Goal: Transaction & Acquisition: Purchase product/service

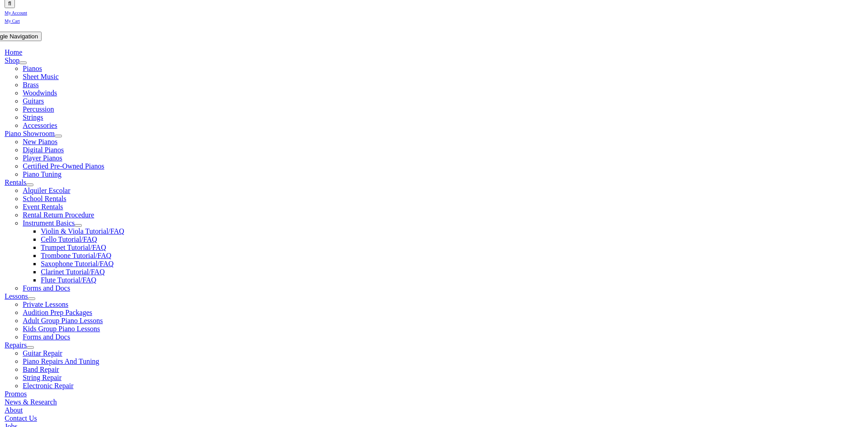
scroll to position [181, 0]
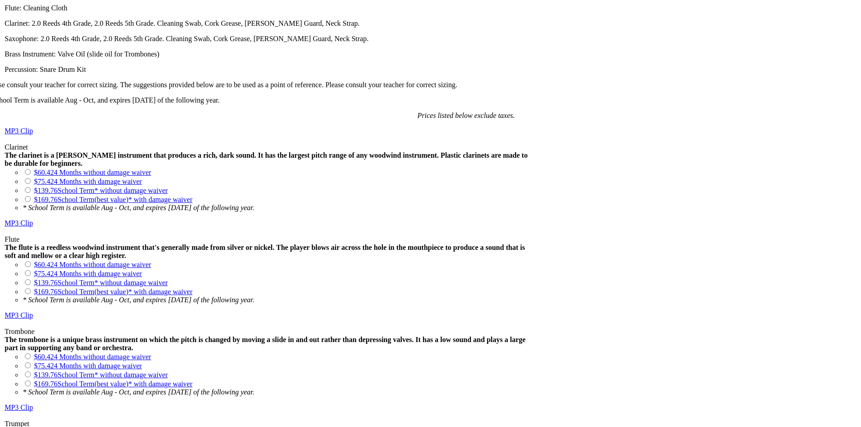
scroll to position [723, 0]
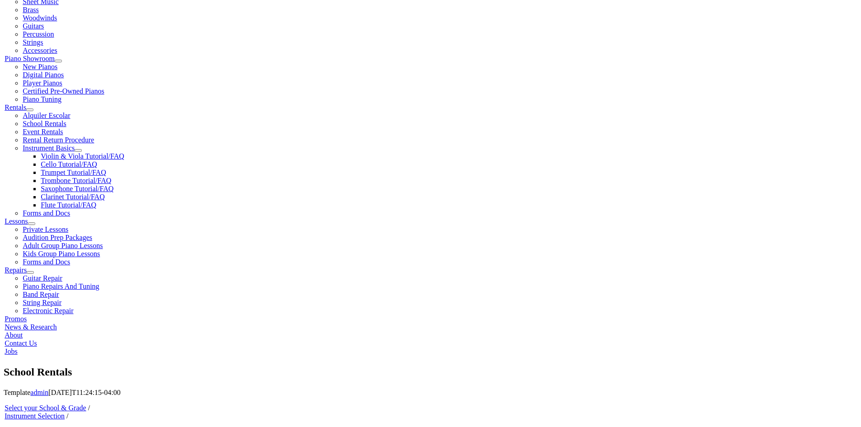
scroll to position [271, 0]
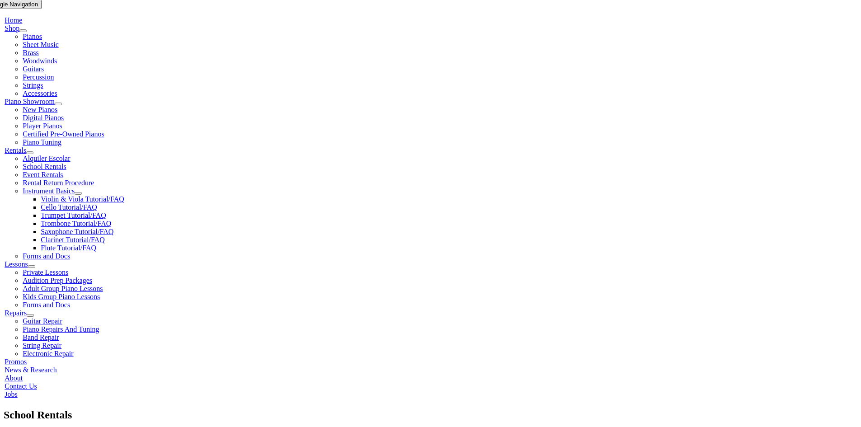
type input "1"
type input "Leo"
type input "Getz"
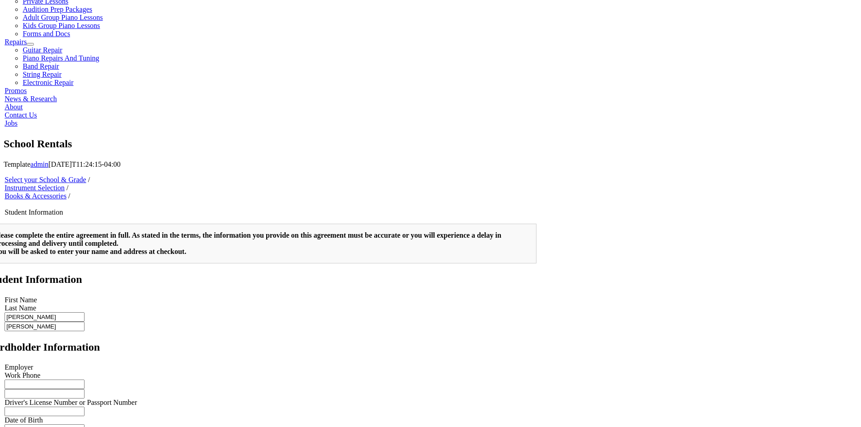
scroll to position [643, 0]
type input "1"
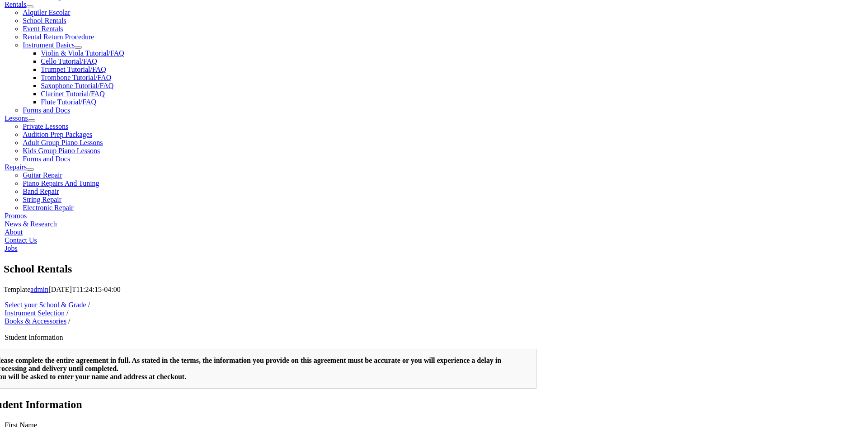
scroll to position [542, 0]
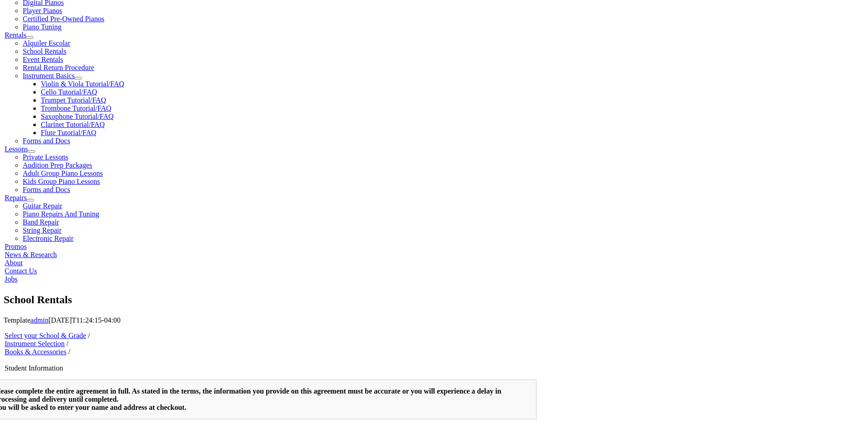
scroll to position [226, 0]
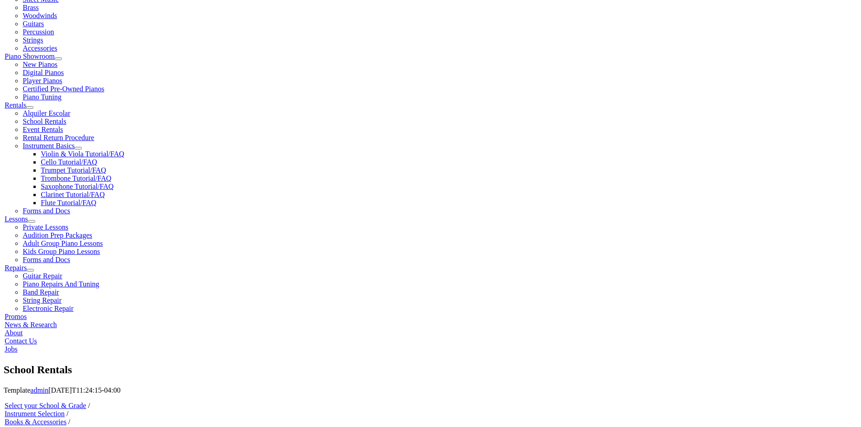
type input "7178871638"
type input "7178876119"
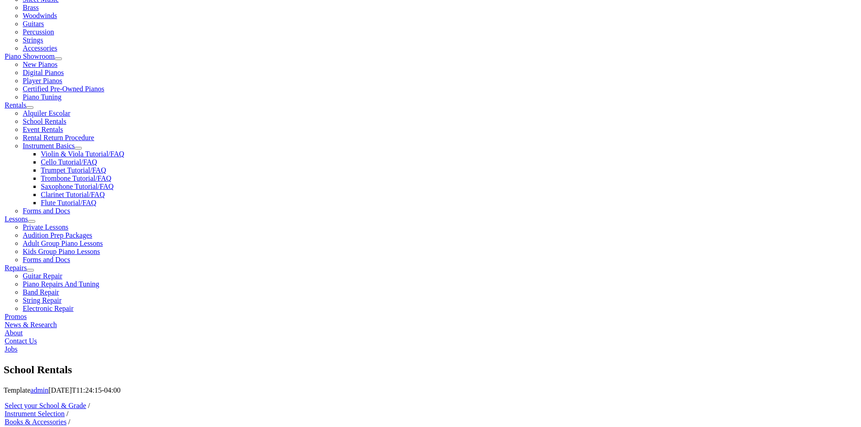
type input "Sara Getz"
type input "Soundview Inc"
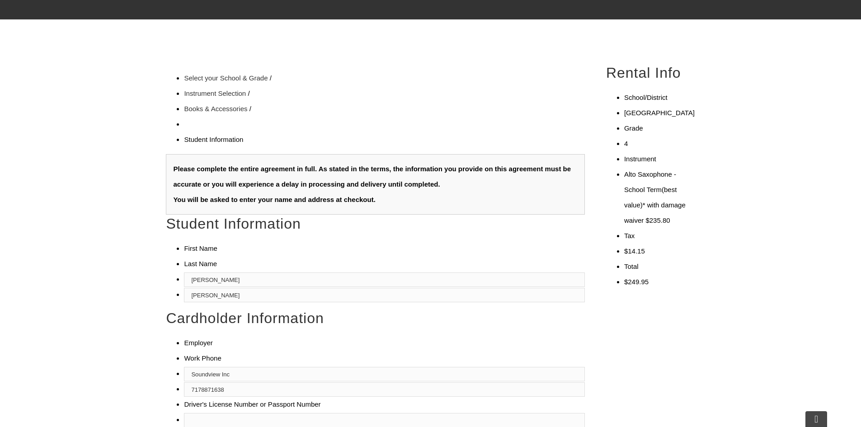
click at [193, 413] on input "text" at bounding box center [384, 420] width 401 height 14
type input "27259752"
type input "09/06/1985"
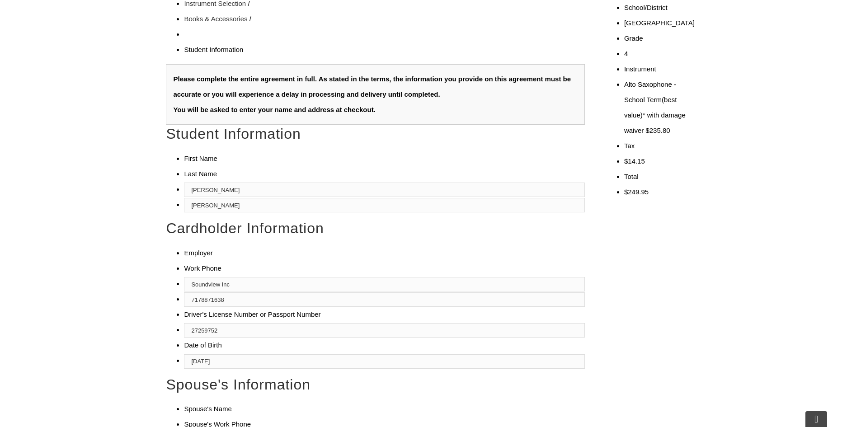
scroll to position [316, 0]
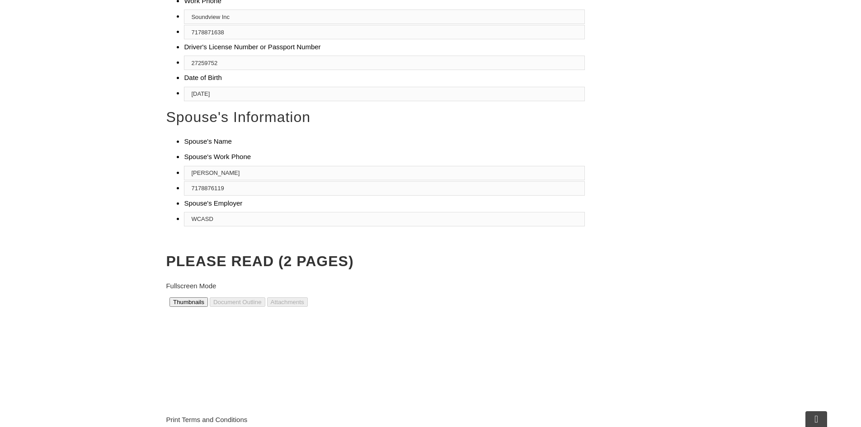
scroll to position [588, 0]
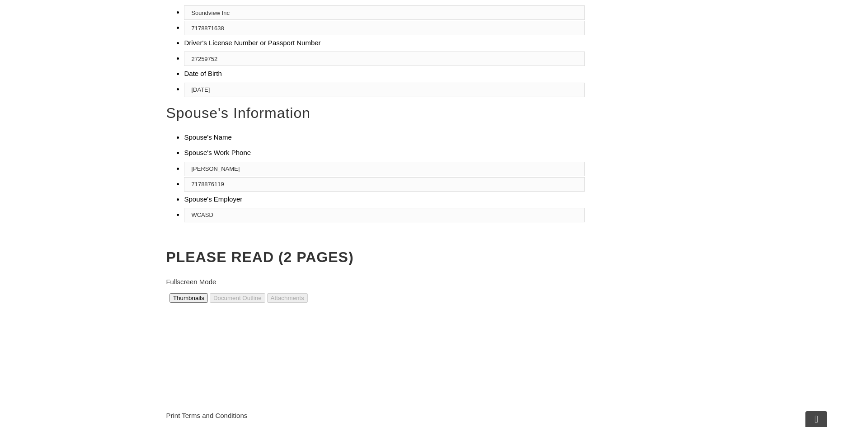
type input "WCASD"
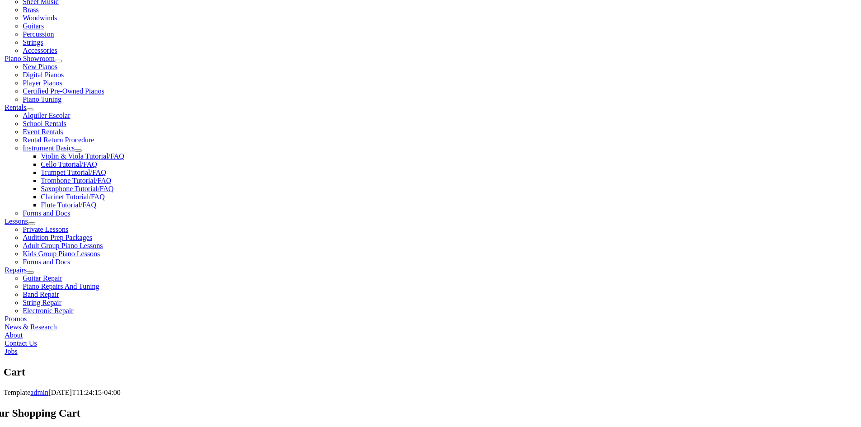
scroll to position [226, 0]
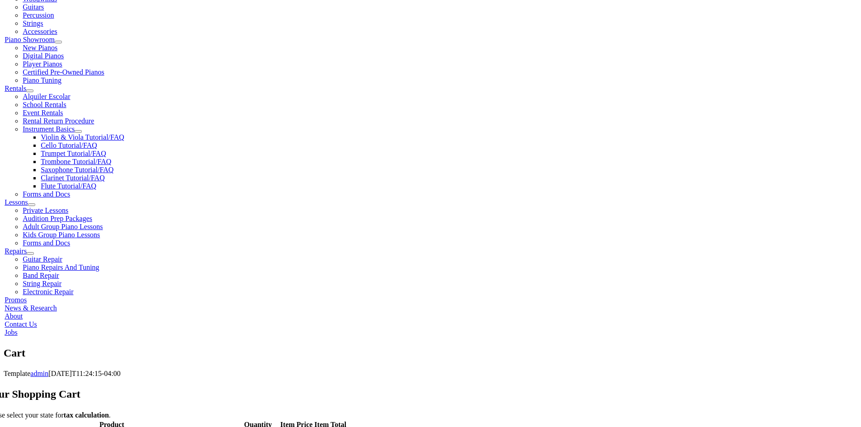
scroll to position [271, 0]
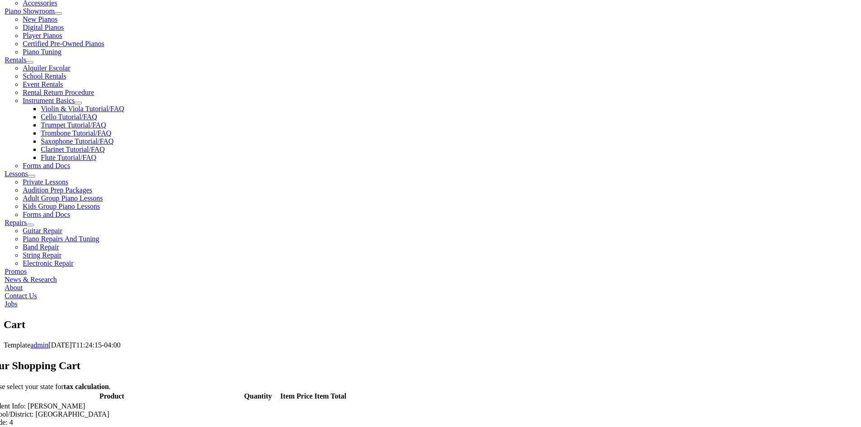
select select "PA"
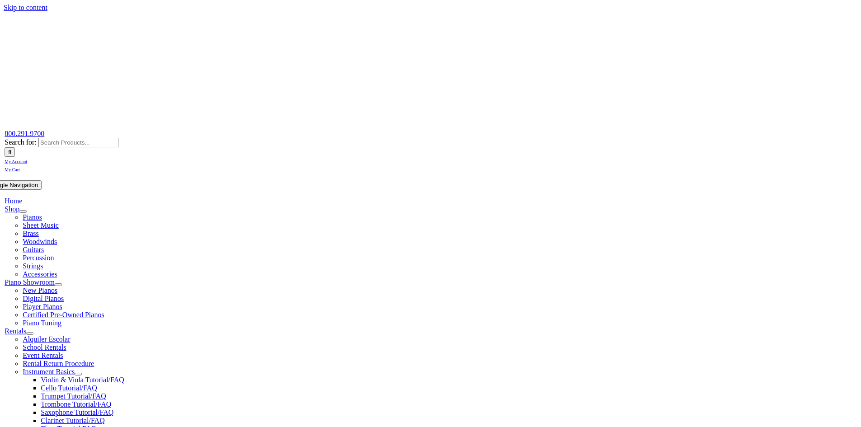
select select "PA"
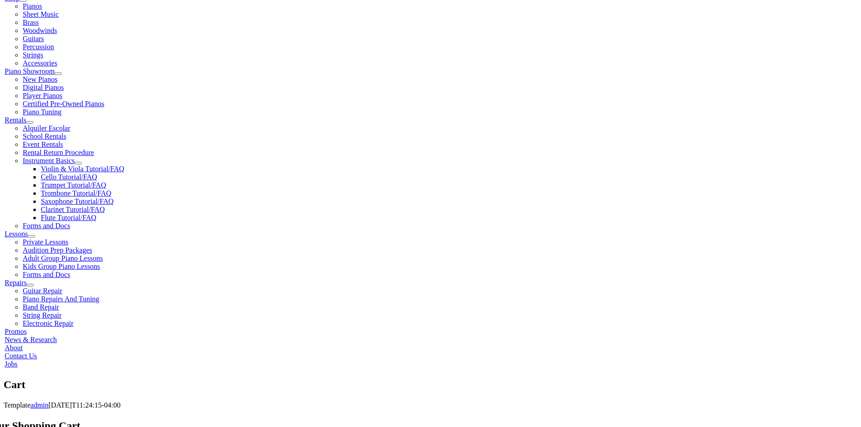
scroll to position [226, 0]
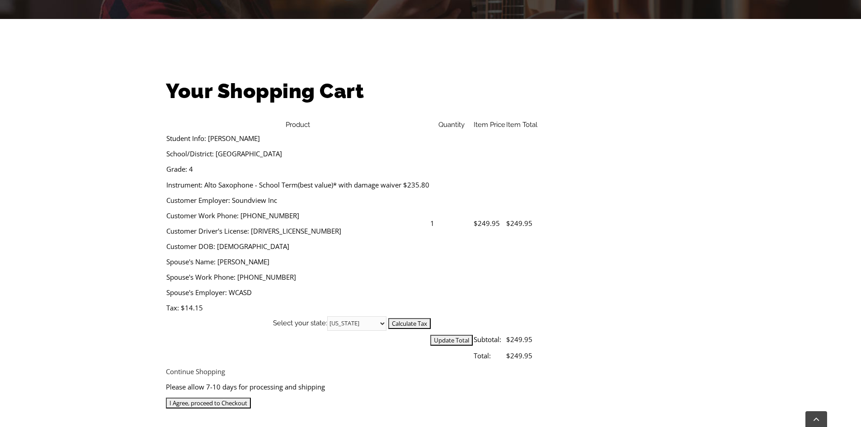
click at [473, 335] on input "Update Total" at bounding box center [451, 340] width 42 height 11
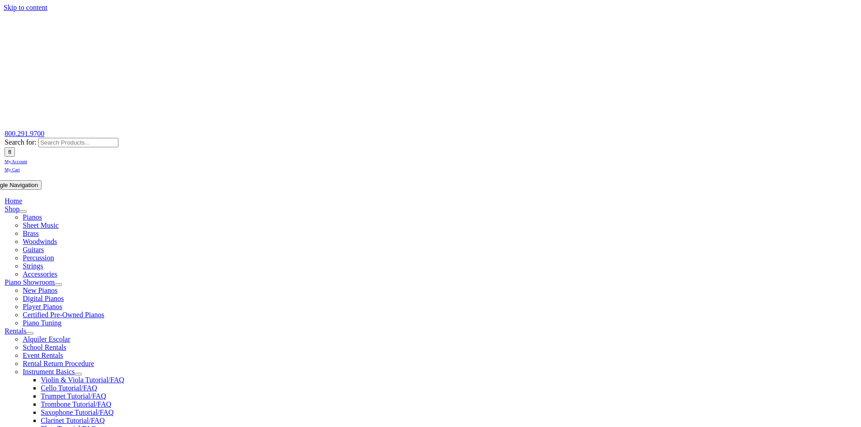
select select "PA"
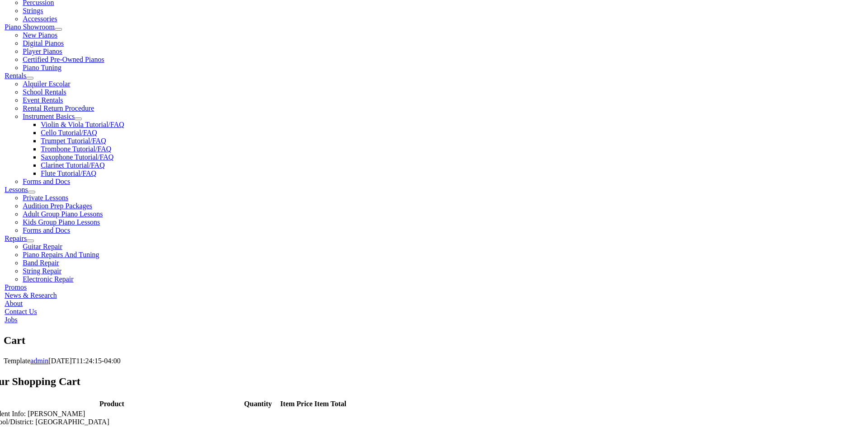
scroll to position [271, 0]
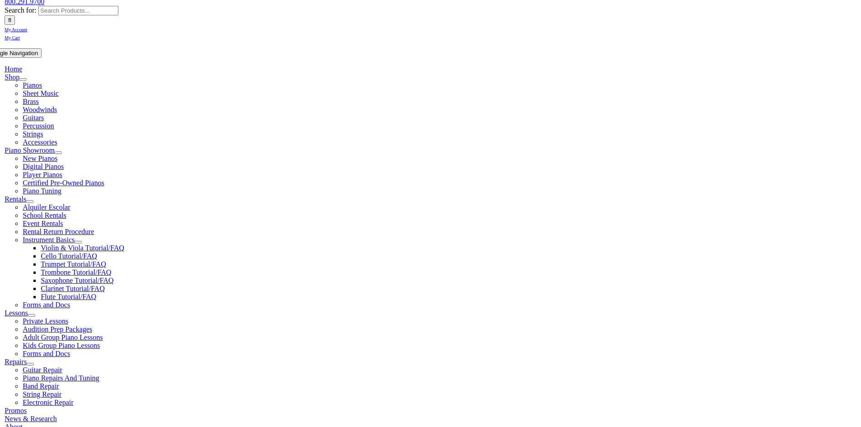
scroll to position [136, 0]
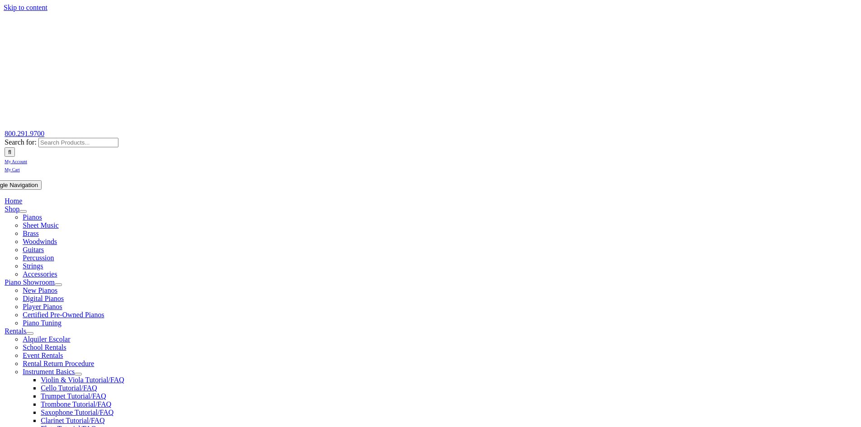
select select "PA"
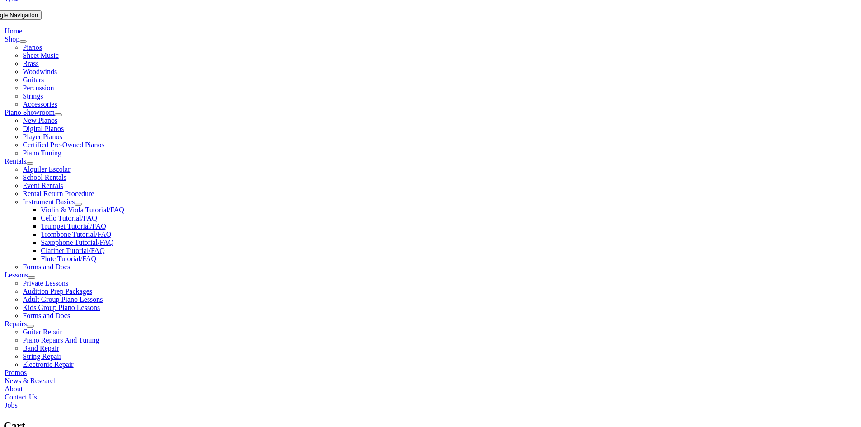
scroll to position [226, 0]
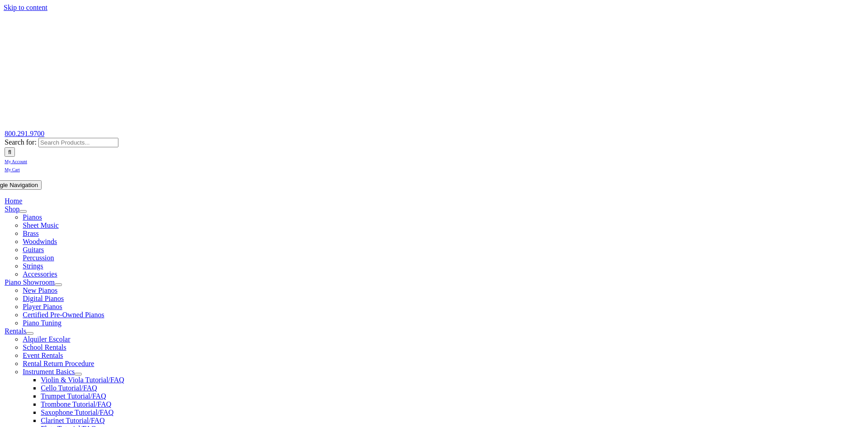
select select
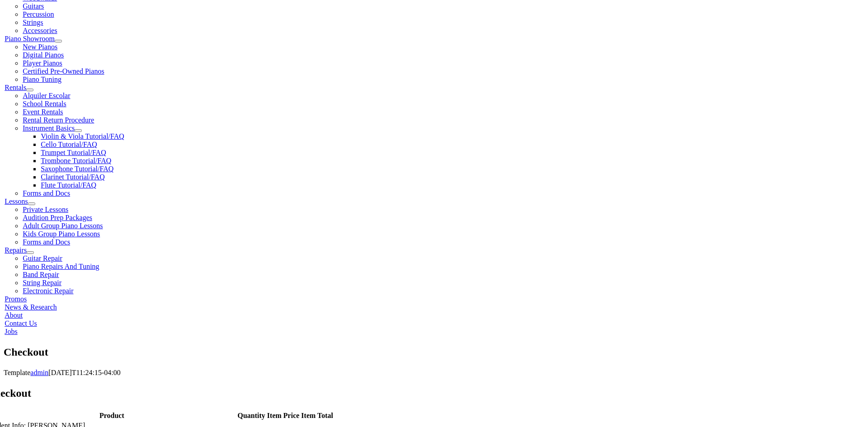
scroll to position [271, 0]
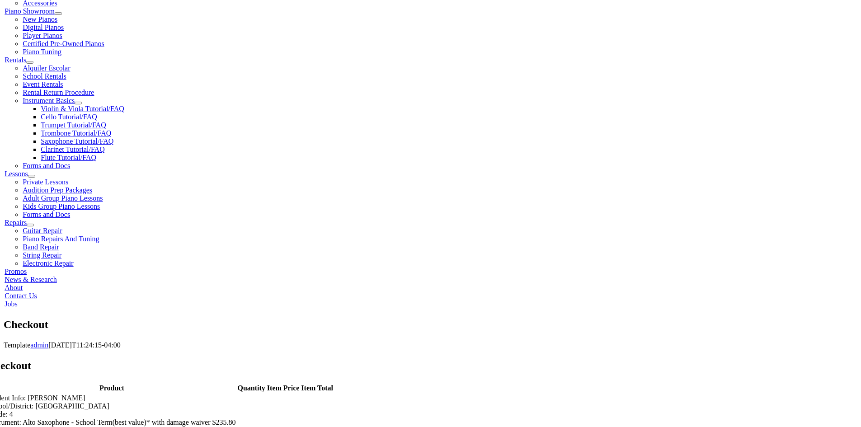
type input "[PERSON_NAME]"
type input "[STREET_ADDRESS]"
type input "[GEOGRAPHIC_DATA][PERSON_NAME]"
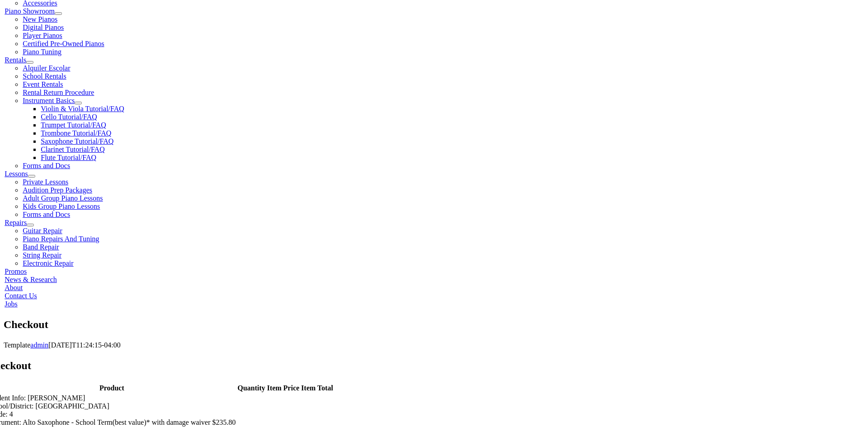
select select "PA"
type input "19382"
type input "7178871638"
type input "[EMAIL_ADDRESS][DOMAIN_NAME]"
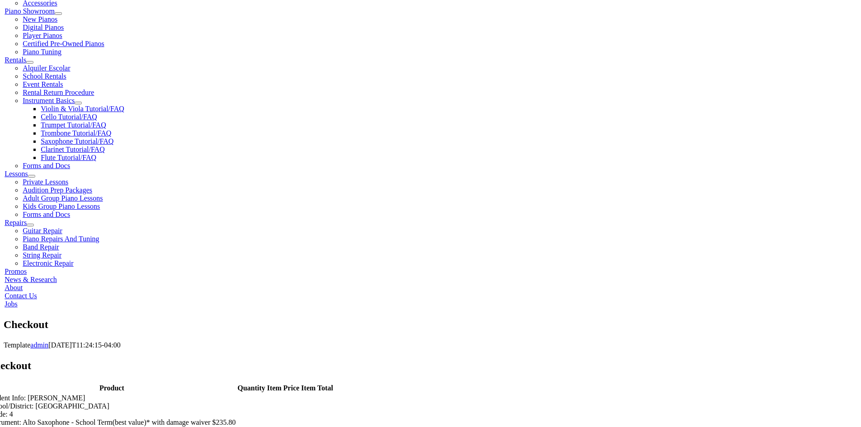
select select "visa"
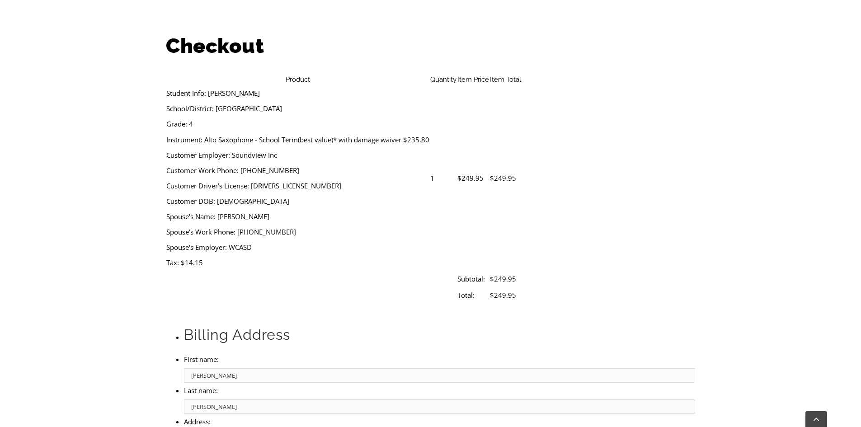
type input "[CREDIT_CARD_NUMBER]"
select select "06"
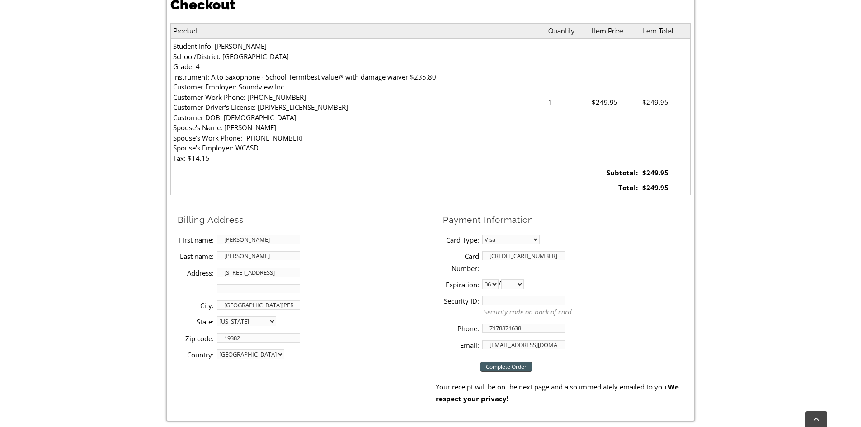
select select "2027"
type input "037"
click at [521, 366] on input "Complete Order" at bounding box center [506, 367] width 52 height 10
